Goal: Task Accomplishment & Management: Manage account settings

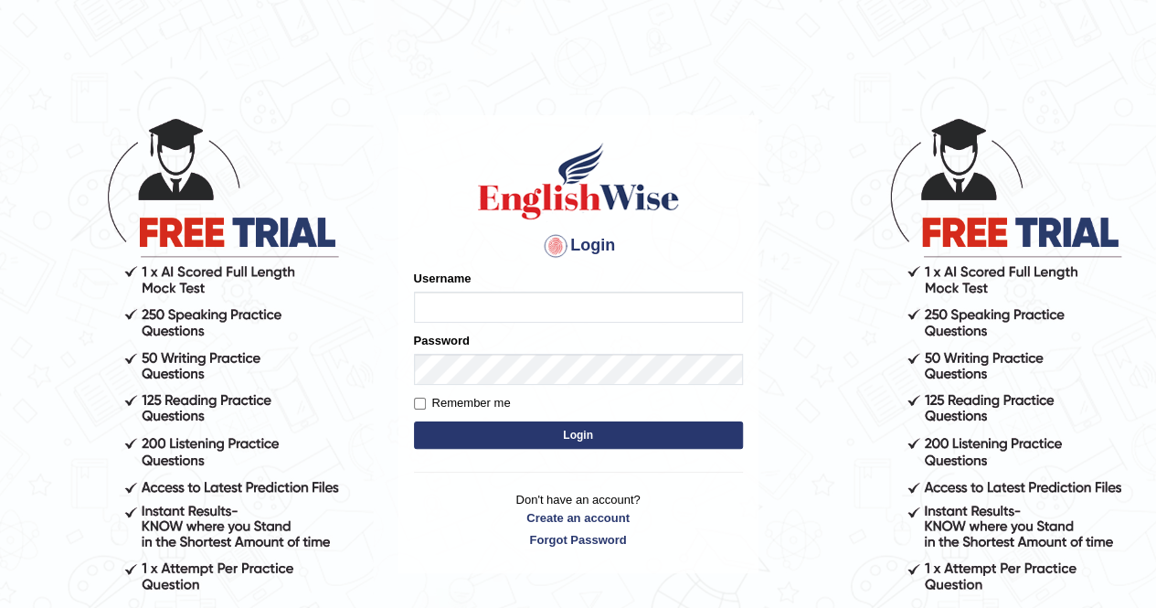
type input "Amy1976"
click at [561, 438] on button "Login" at bounding box center [578, 434] width 329 height 27
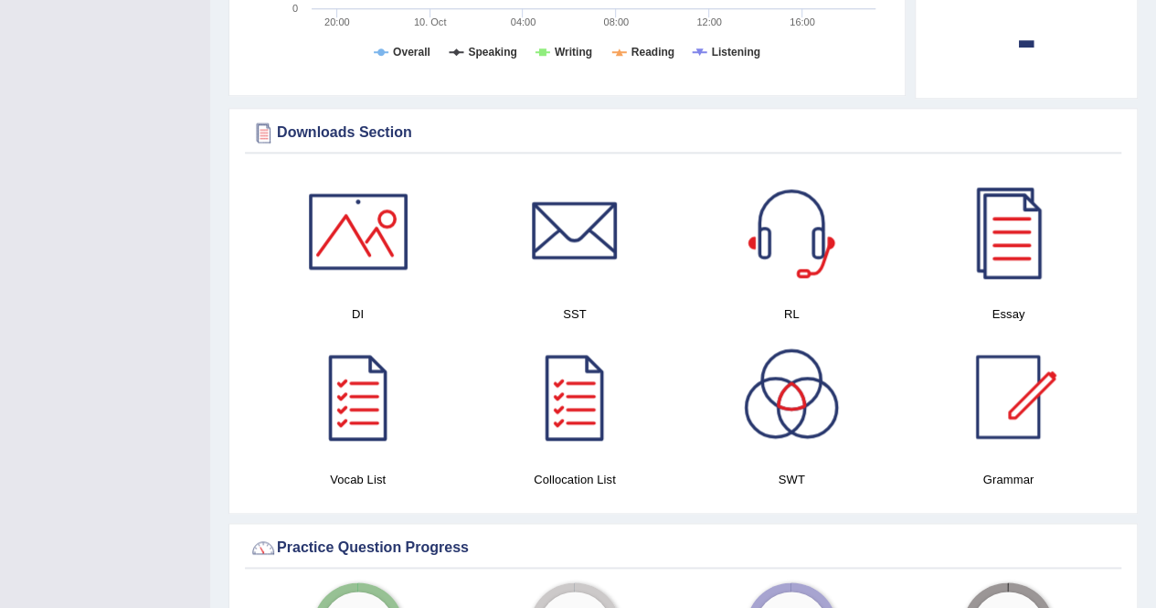
scroll to position [998, 0]
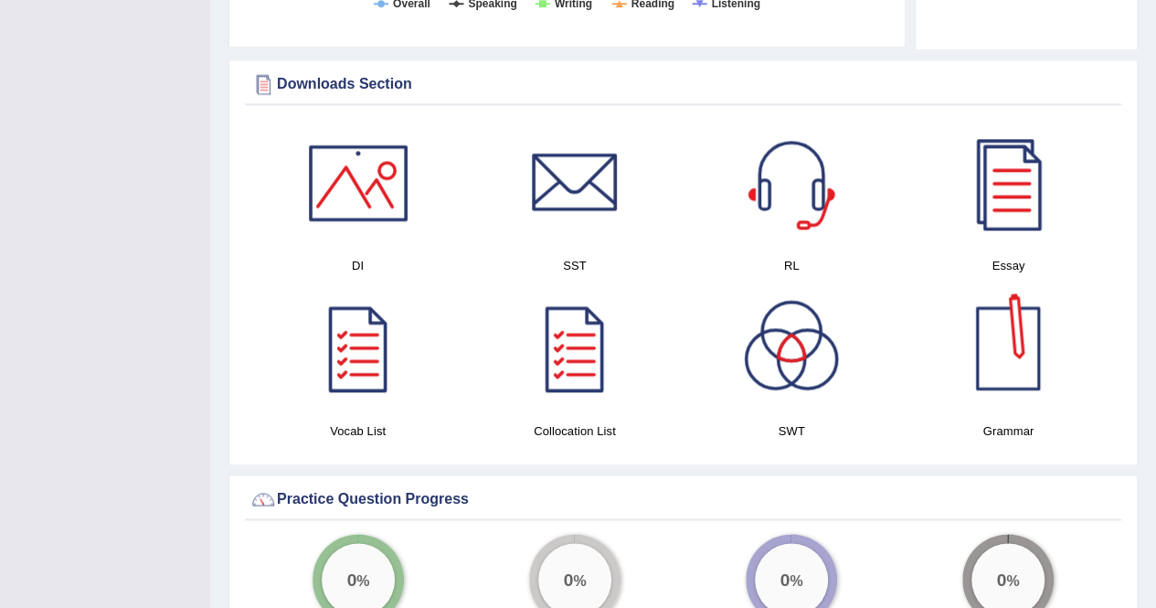
click at [1009, 333] on div at bounding box center [1008, 348] width 128 height 128
